Goal: Task Accomplishment & Management: Manage account settings

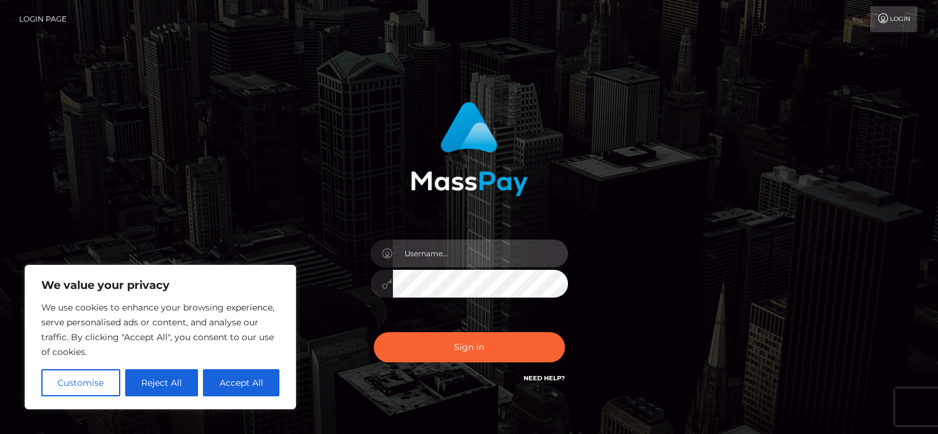
click at [426, 246] on input "text" at bounding box center [480, 253] width 175 height 28
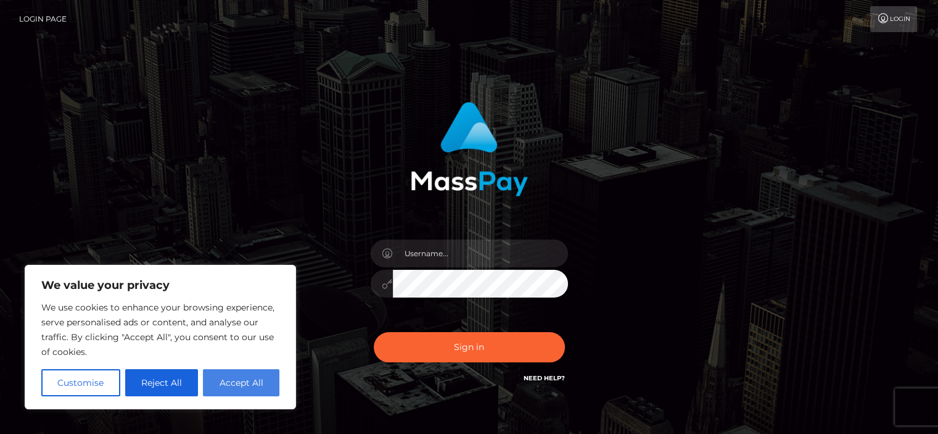
click at [239, 379] on button "Accept All" at bounding box center [241, 382] width 76 height 27
checkbox input "true"
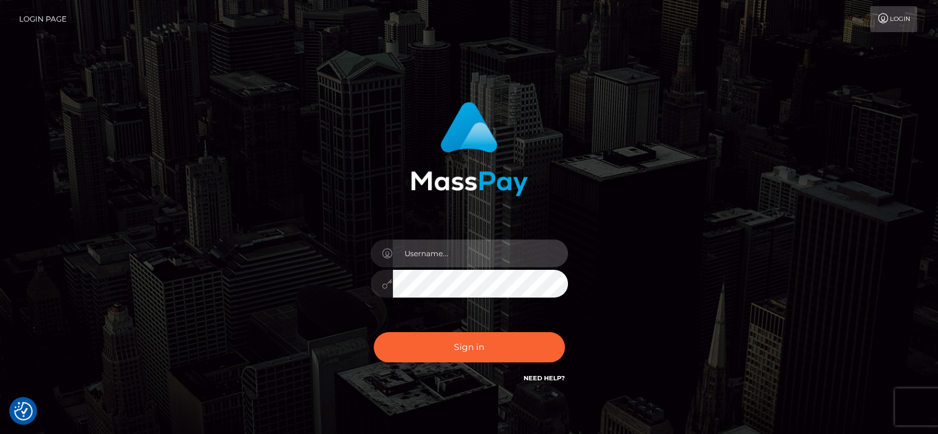
click at [511, 257] on input "text" at bounding box center [480, 253] width 175 height 28
type input "[EMAIL_ADDRESS][DOMAIN_NAME]"
click at [437, 331] on div "Sign in Need Help?" at bounding box center [469, 351] width 216 height 55
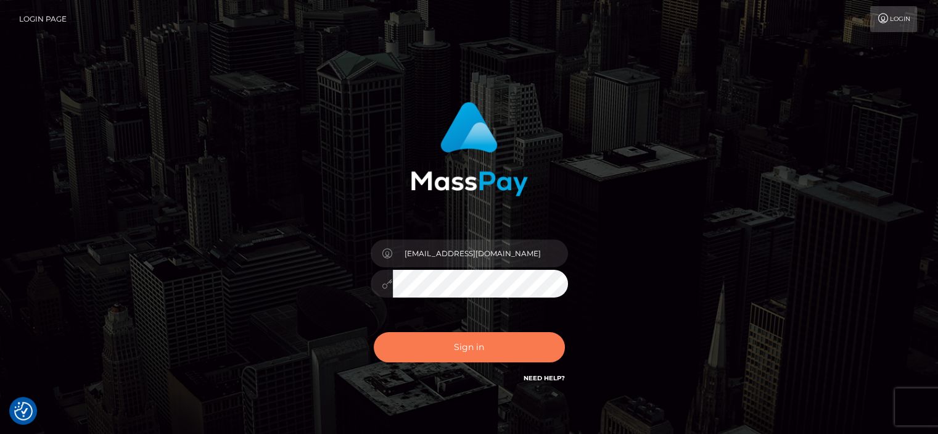
click at [434, 345] on button "Sign in" at bounding box center [469, 347] width 191 height 30
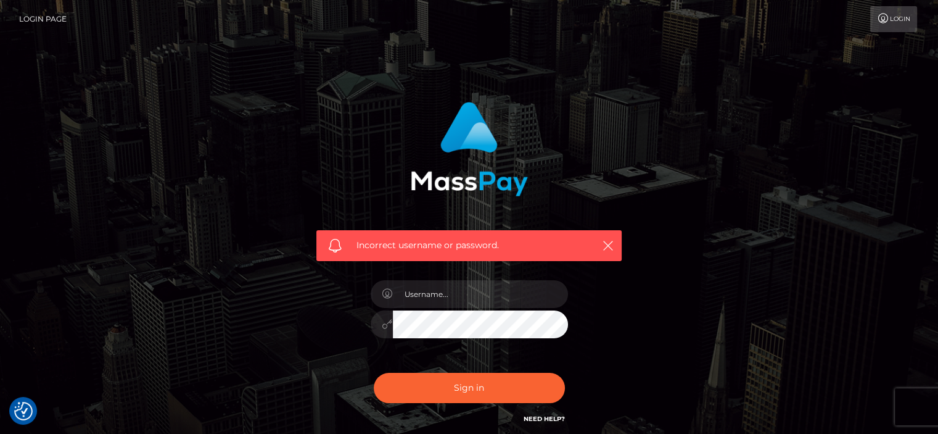
scroll to position [105, 0]
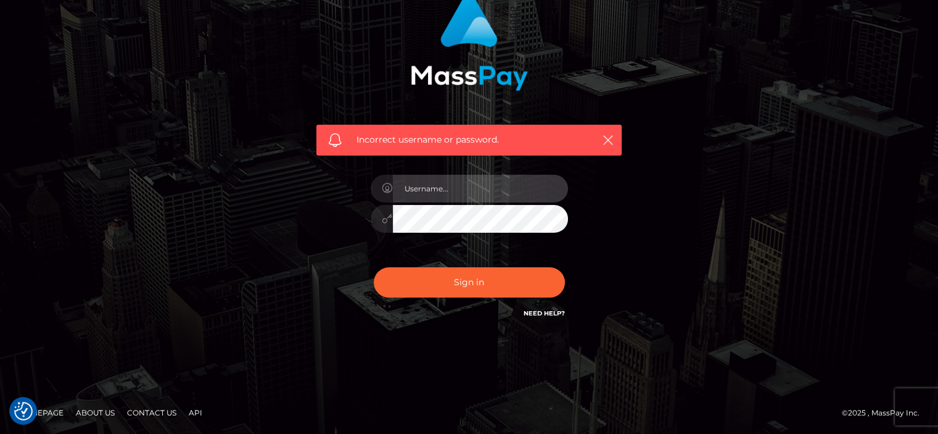
click at [447, 192] on input "text" at bounding box center [480, 189] width 175 height 28
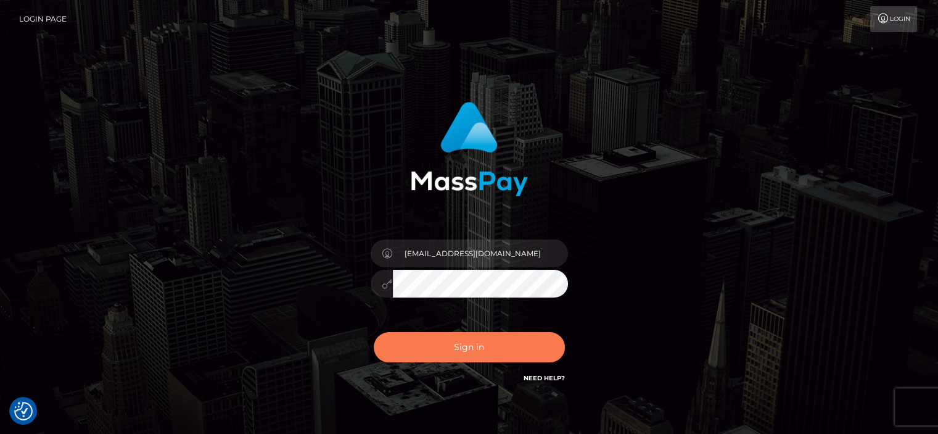
click at [497, 339] on button "Sign in" at bounding box center [469, 347] width 191 height 30
click at [497, 339] on div "Sign in Need Help?" at bounding box center [469, 351] width 216 height 55
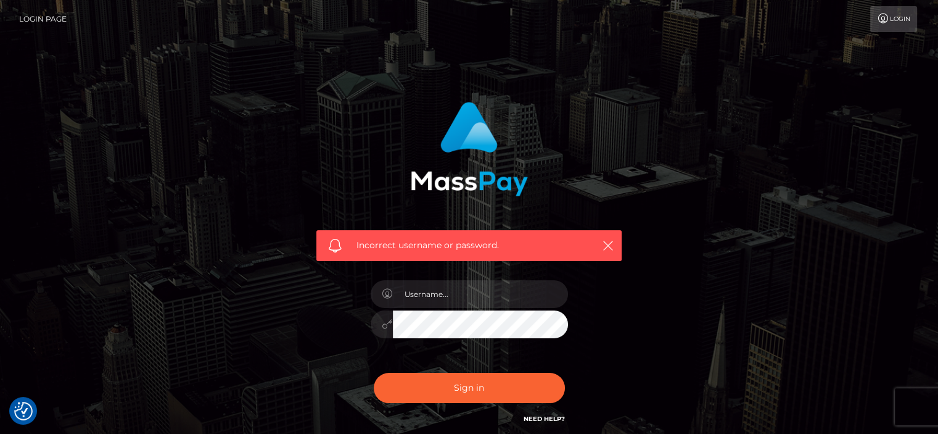
click at [553, 421] on link "Need Help?" at bounding box center [544, 419] width 41 height 8
click at [901, 25] on link "Login" at bounding box center [893, 19] width 47 height 26
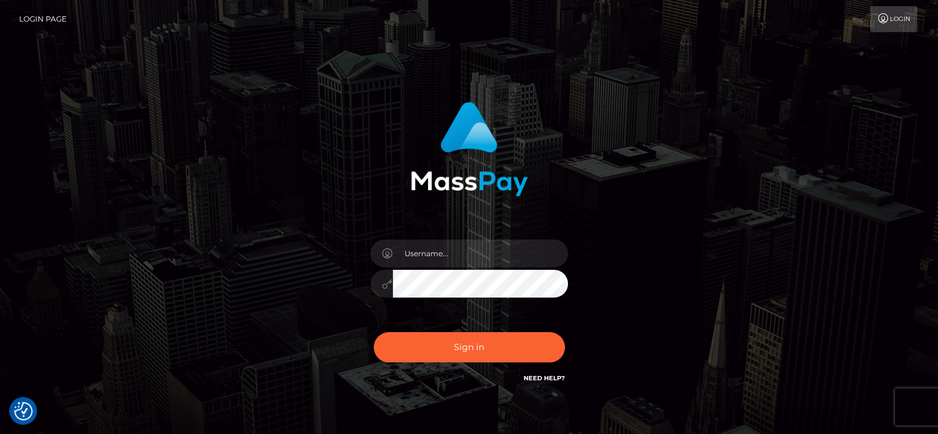
click at [41, 14] on link "Login Page" at bounding box center [42, 19] width 47 height 26
click at [553, 381] on link "Need Help?" at bounding box center [544, 378] width 41 height 8
click at [471, 256] on input "text" at bounding box center [480, 253] width 175 height 28
type input "[EMAIL_ADDRESS][DOMAIN_NAME]"
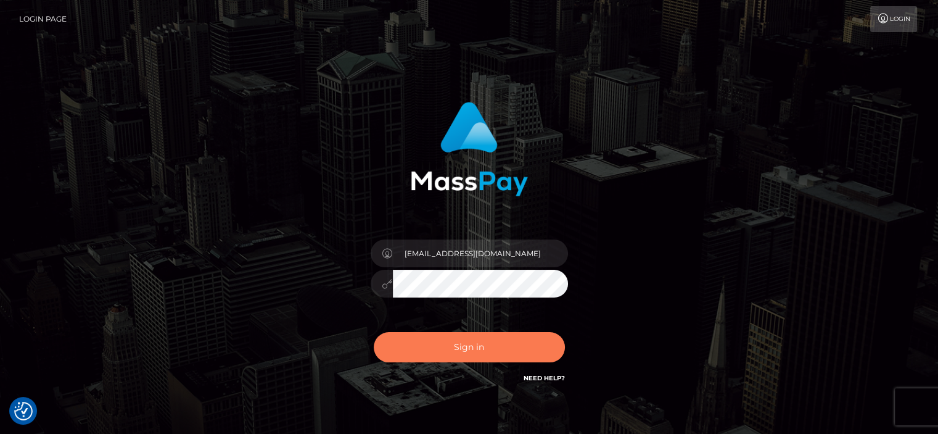
click at [461, 347] on button "Sign in" at bounding box center [469, 347] width 191 height 30
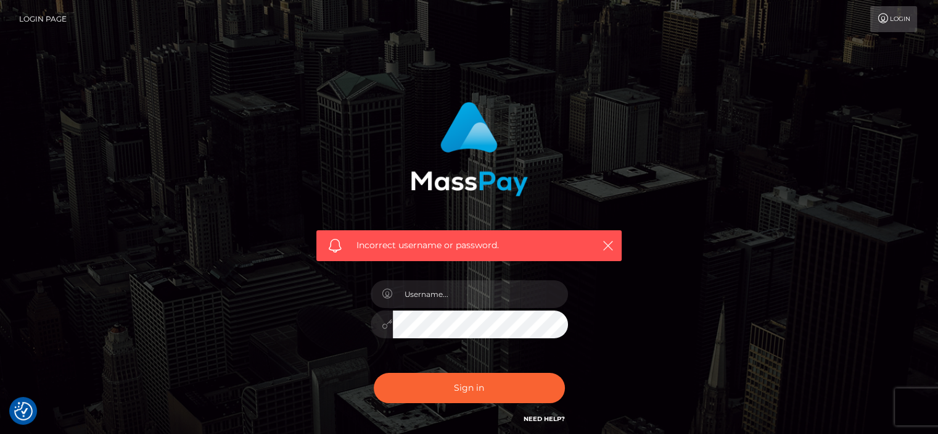
click at [605, 254] on div "Incorrect username or password." at bounding box center [468, 245] width 305 height 31
click at [605, 251] on icon "button" at bounding box center [608, 245] width 12 height 12
click at [605, 243] on icon "button" at bounding box center [608, 245] width 12 height 12
